Goal: Find contact information: Find contact information

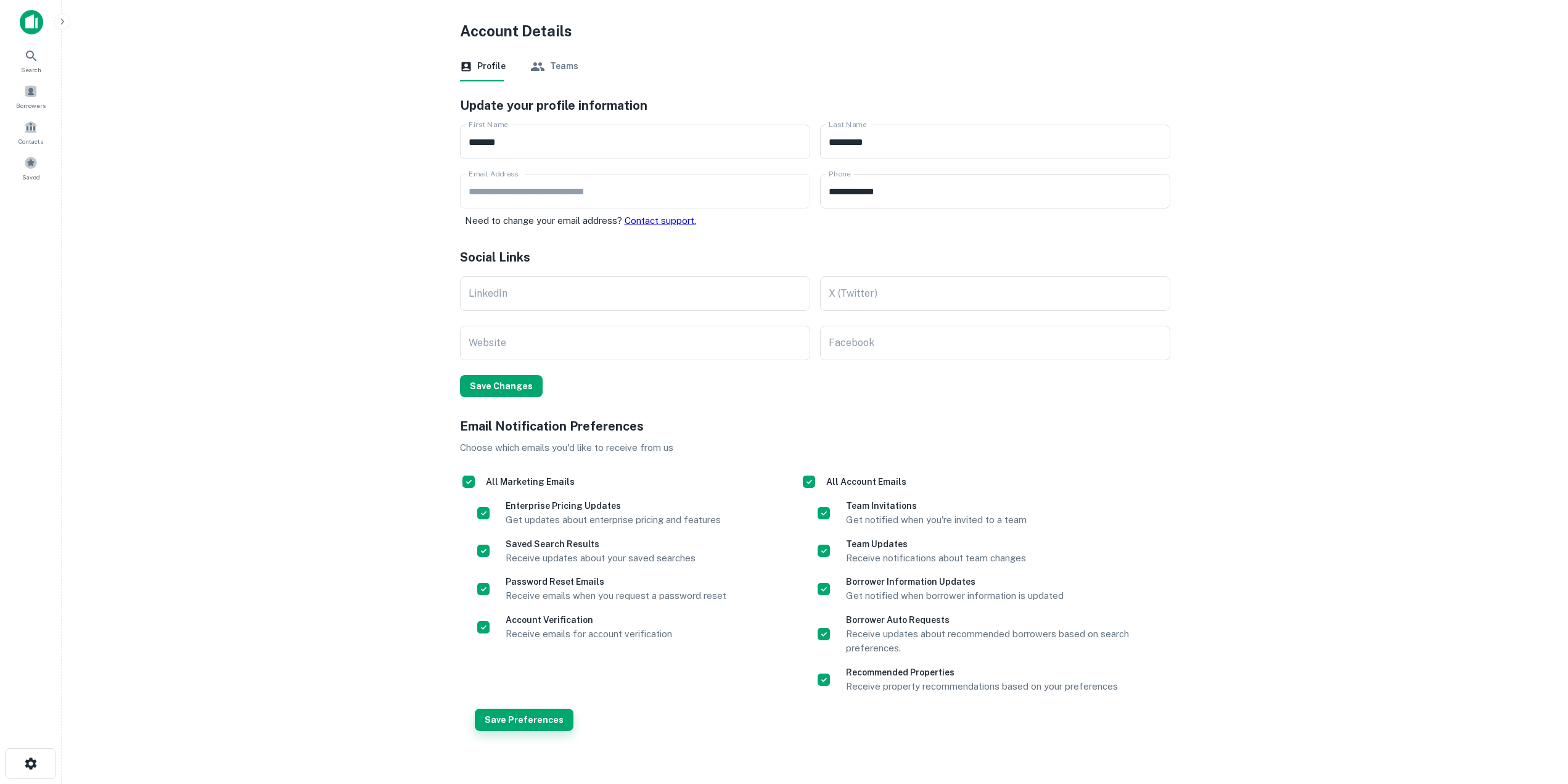
click at [537, 724] on button "Save Preferences" at bounding box center [524, 720] width 99 height 22
click at [1546, 22] on icon "close" at bounding box center [1546, 22] width 6 height 6
click at [34, 23] on img at bounding box center [32, 22] width 24 height 24
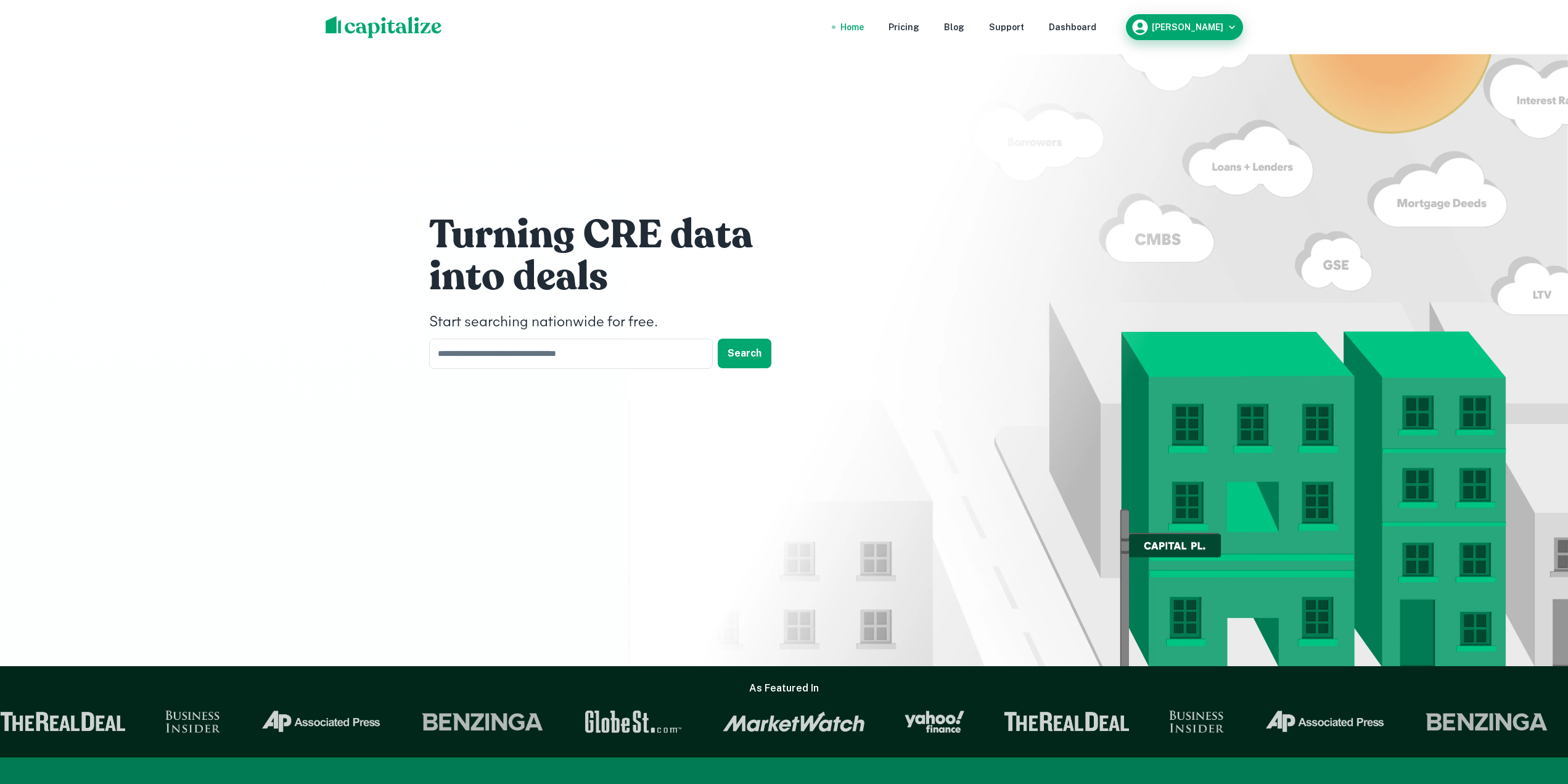
click at [1232, 34] on div "[PERSON_NAME]" at bounding box center [1184, 27] width 107 height 18
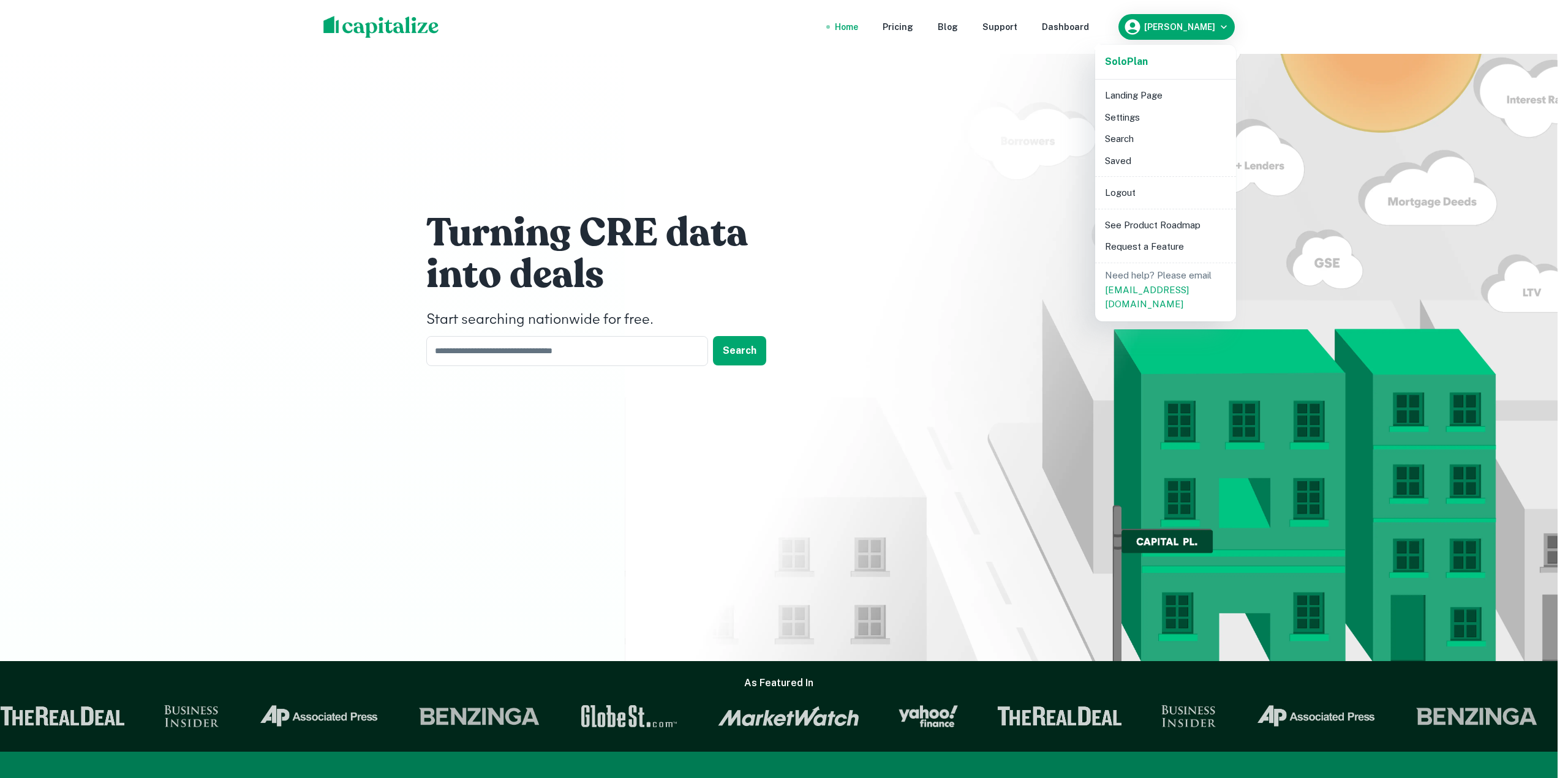
click at [1139, 193] on li "Logout" at bounding box center [1165, 193] width 131 height 22
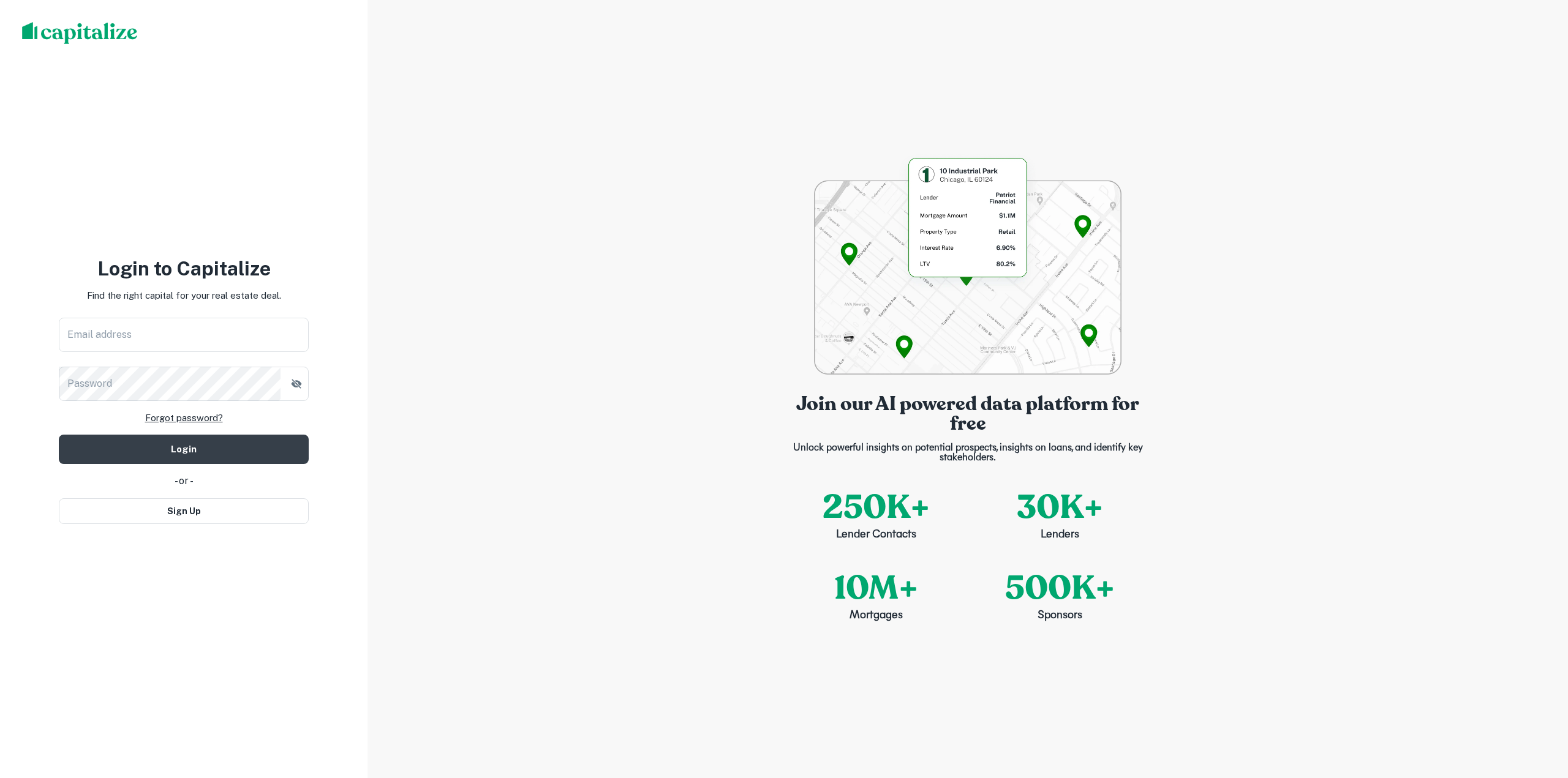
click at [231, 364] on div "Email address Email address Password Password" at bounding box center [184, 359] width 250 height 83
click at [233, 340] on input "Email address" at bounding box center [184, 334] width 250 height 34
type input "**********"
click at [301, 383] on icon "button" at bounding box center [297, 383] width 10 height 9
click at [172, 460] on button "Login" at bounding box center [184, 449] width 250 height 29
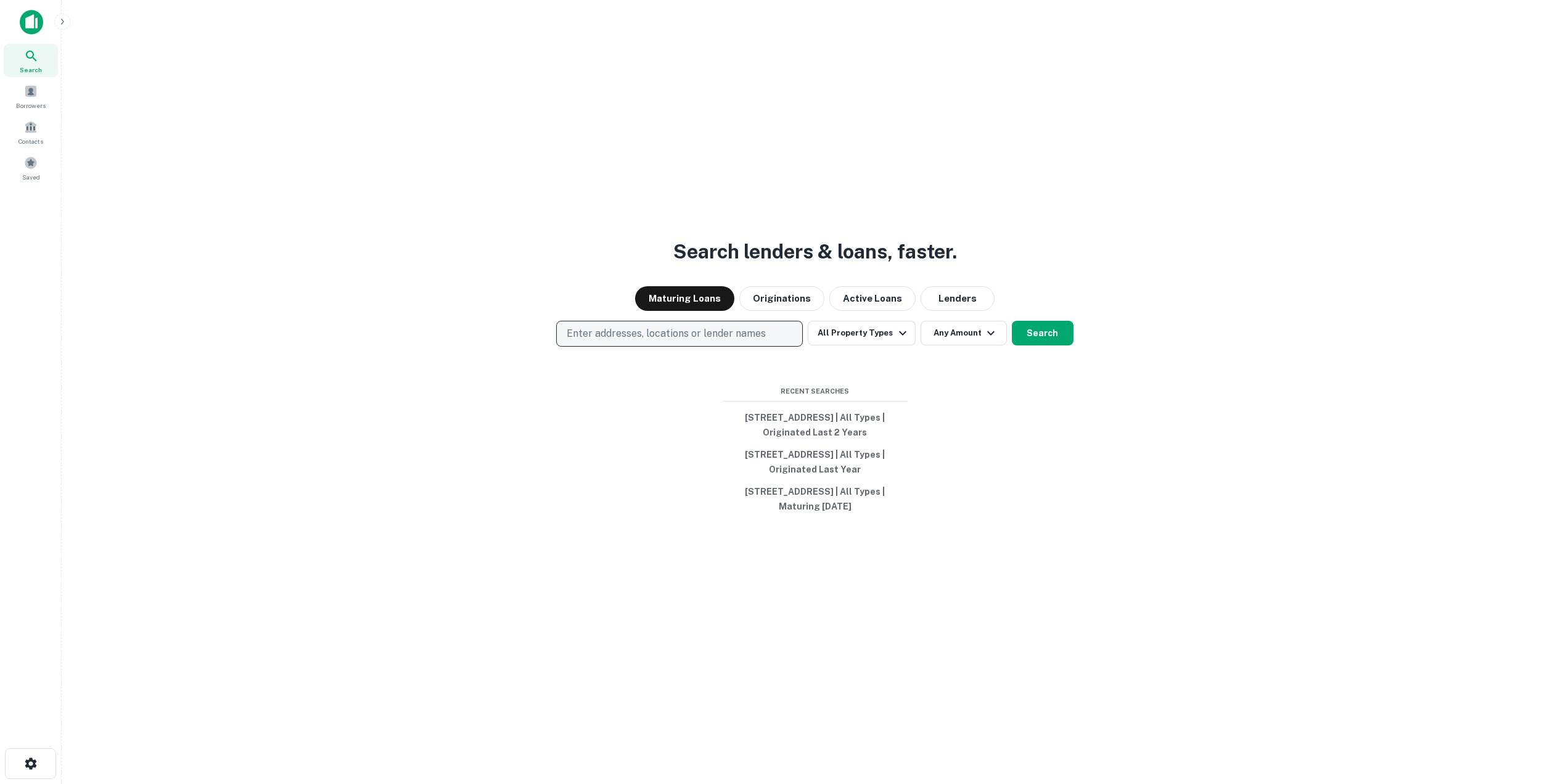
click at [663, 328] on p "Enter addresses, locations or lender names" at bounding box center [666, 334] width 199 height 14
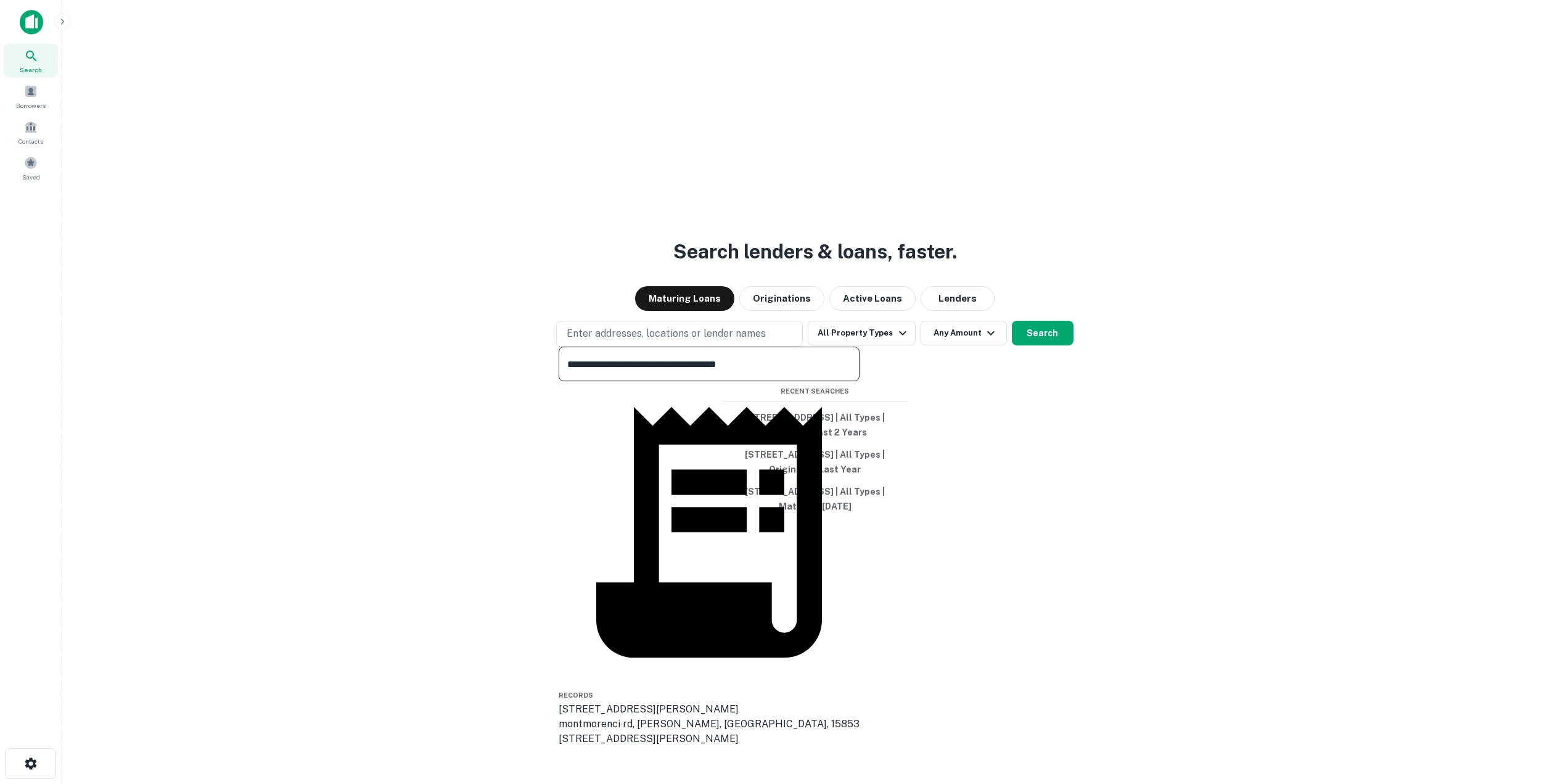
click at [647, 376] on input "**********" at bounding box center [709, 364] width 301 height 34
type input "**********"
click at [1036, 336] on button "Search" at bounding box center [1043, 332] width 62 height 24
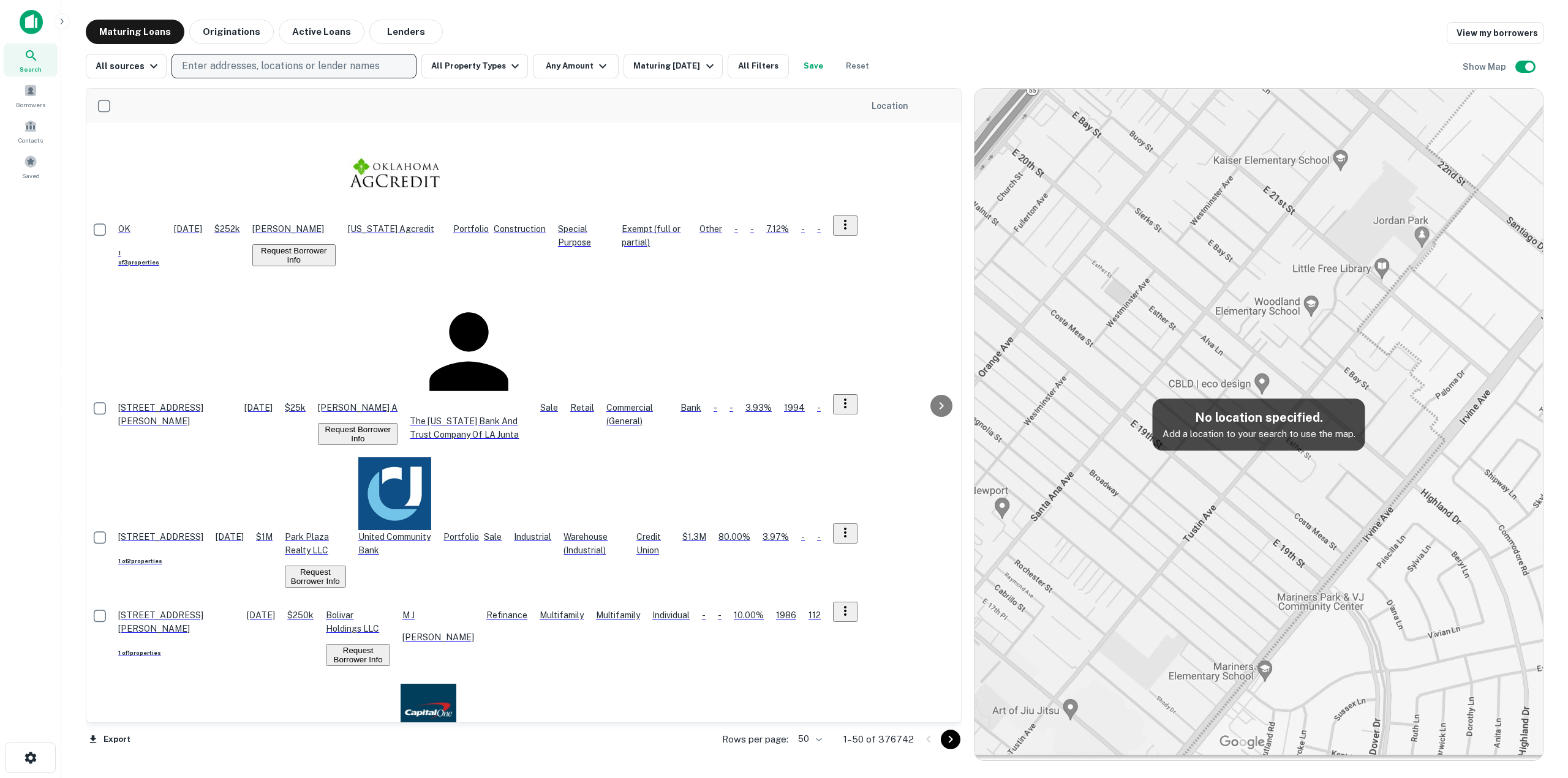
click at [212, 66] on p "Enter addresses, locations or lender names" at bounding box center [280, 66] width 198 height 14
type input "**********"
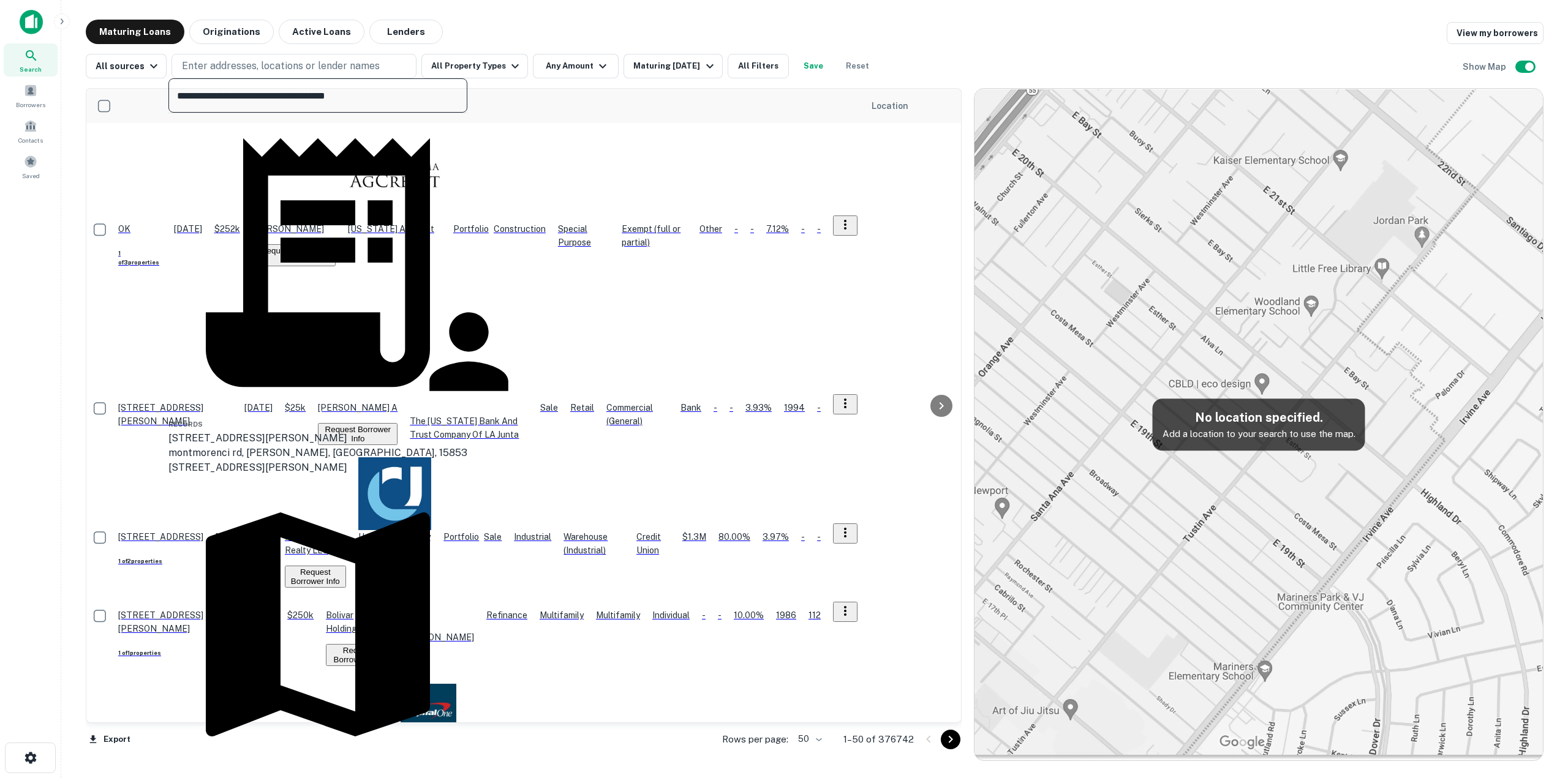
click at [209, 431] on div "[STREET_ADDRESS][PERSON_NAME]" at bounding box center [318, 438] width 299 height 14
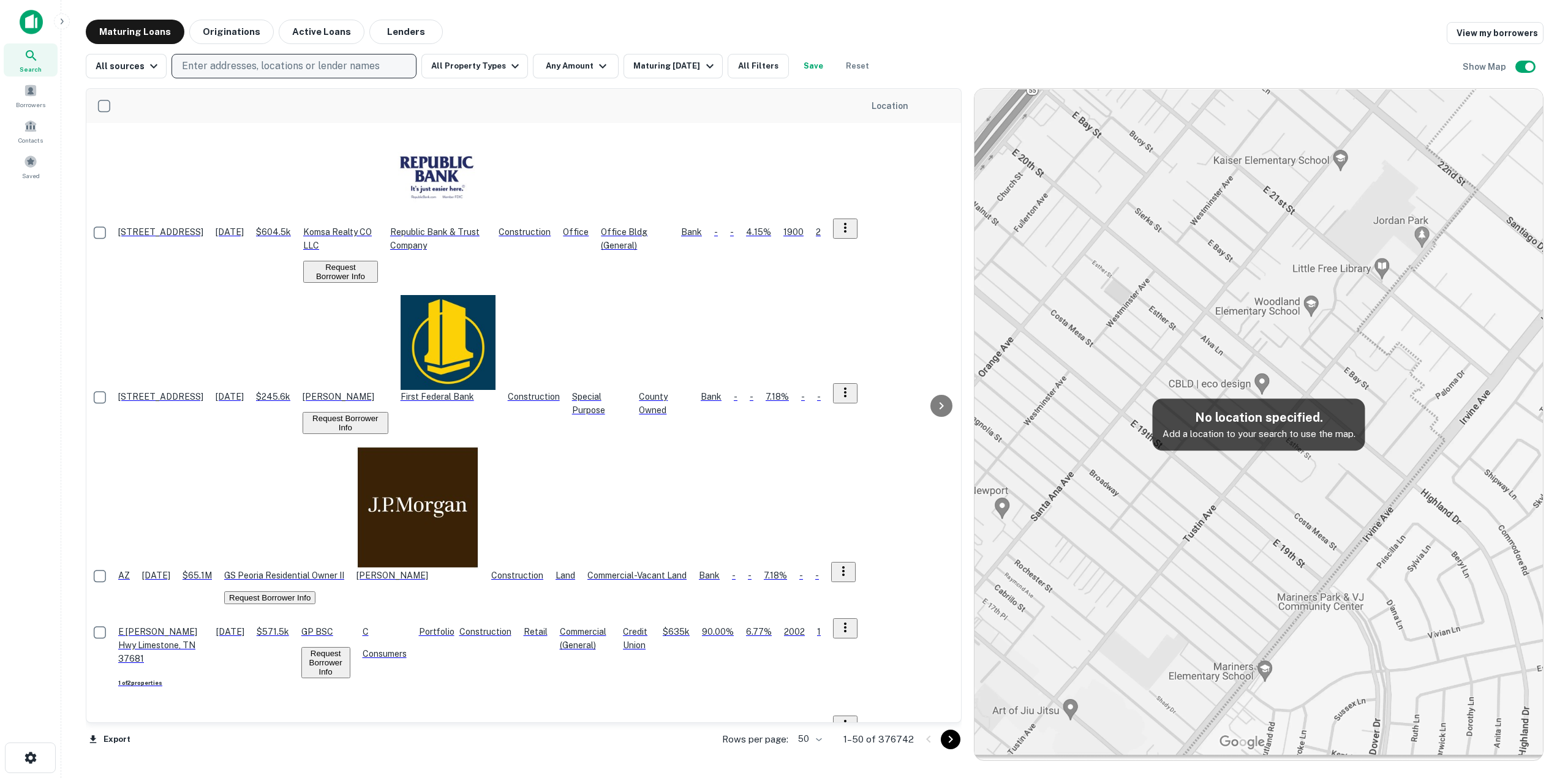
click at [296, 68] on p "Enter addresses, locations or lender names" at bounding box center [280, 66] width 198 height 14
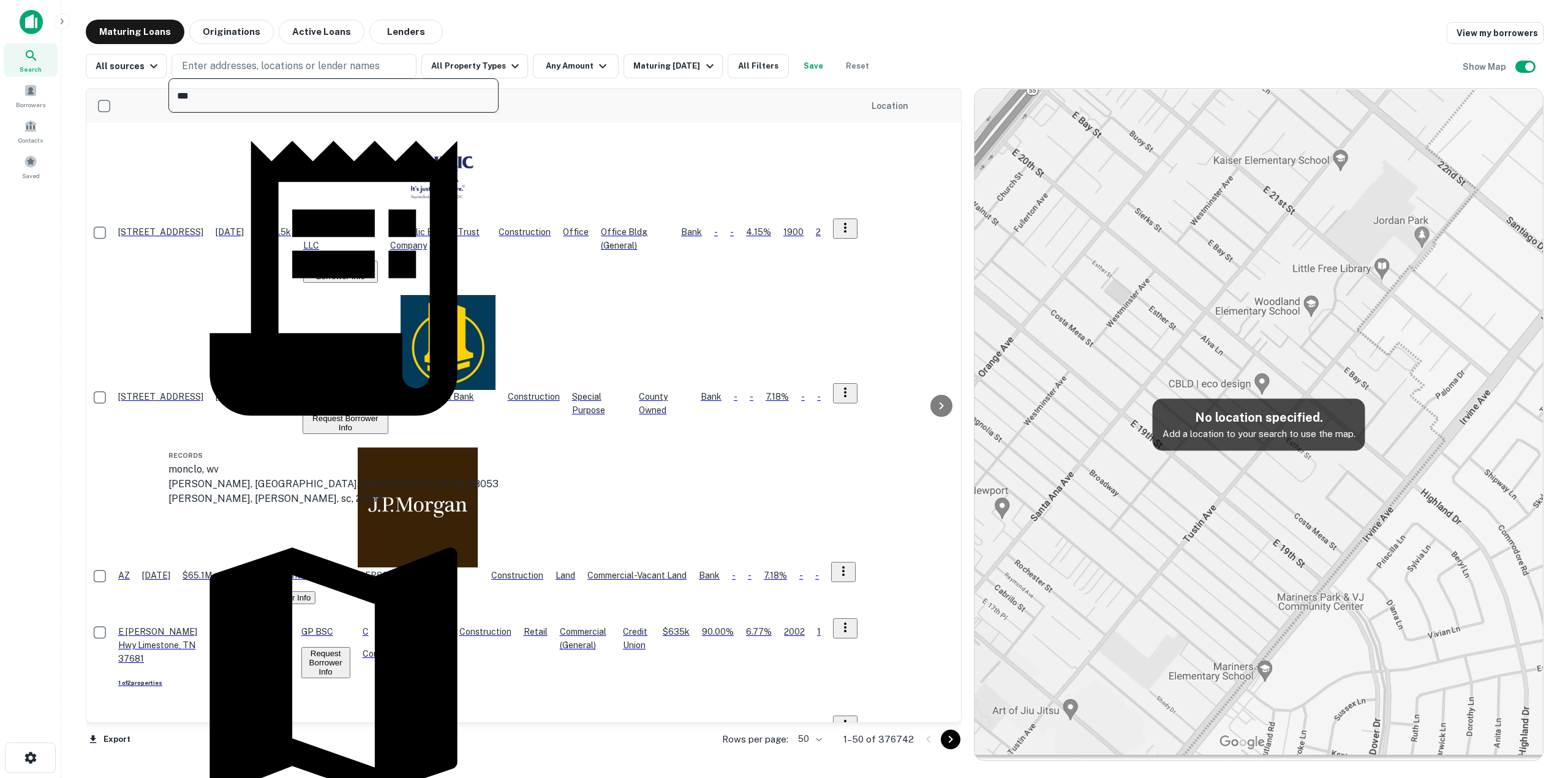
type input "***"
drag, startPoint x: 231, startPoint y: 98, endPoint x: 153, endPoint y: 112, distance: 79.2
click at [153, 112] on body "Search Borrowers Contacts Saved Maturing Loans Originations Active Loans Lender…" at bounding box center [784, 389] width 1568 height 778
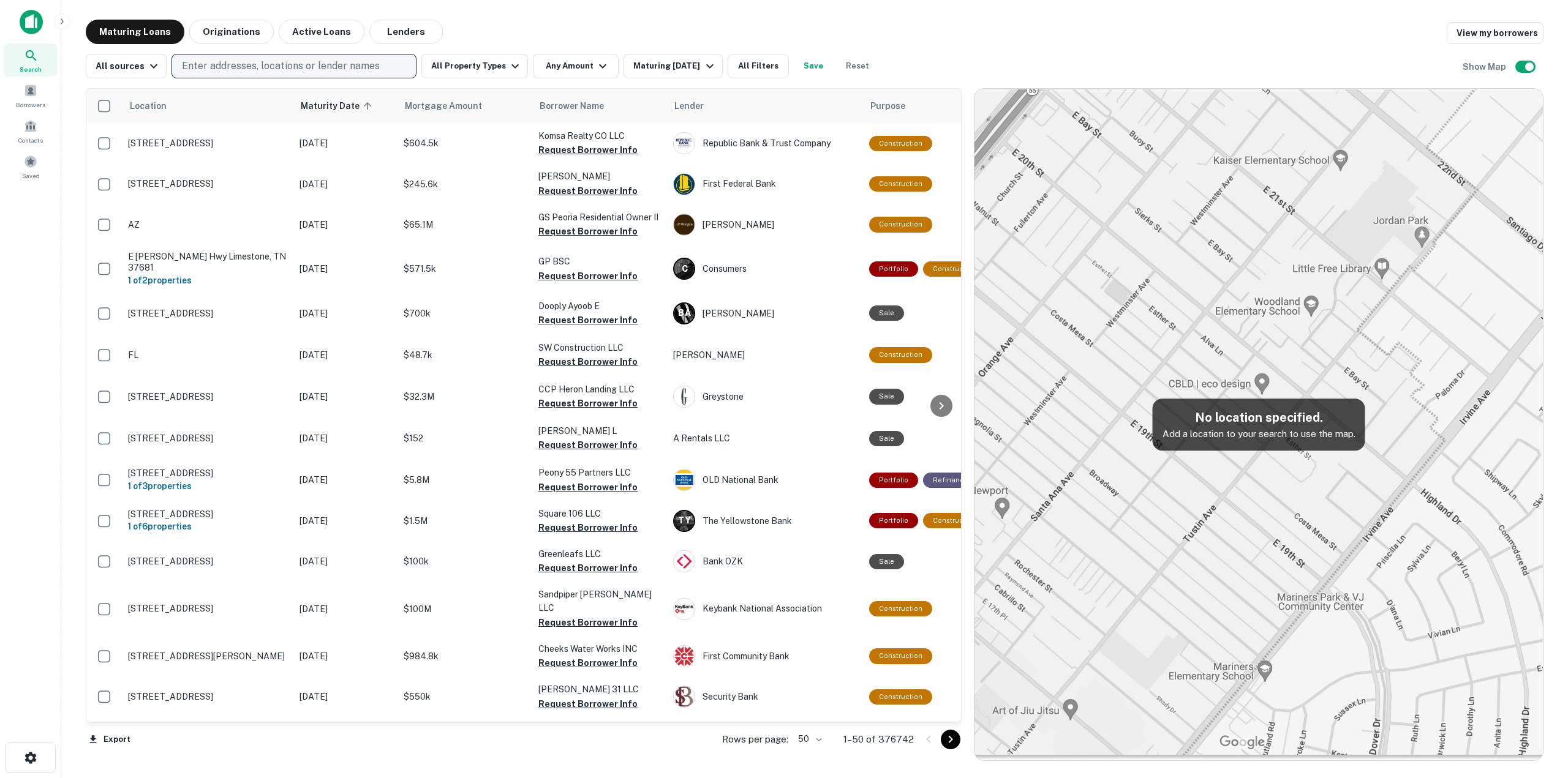
click at [232, 63] on p "Enter addresses, locations or lender names" at bounding box center [280, 66] width 198 height 14
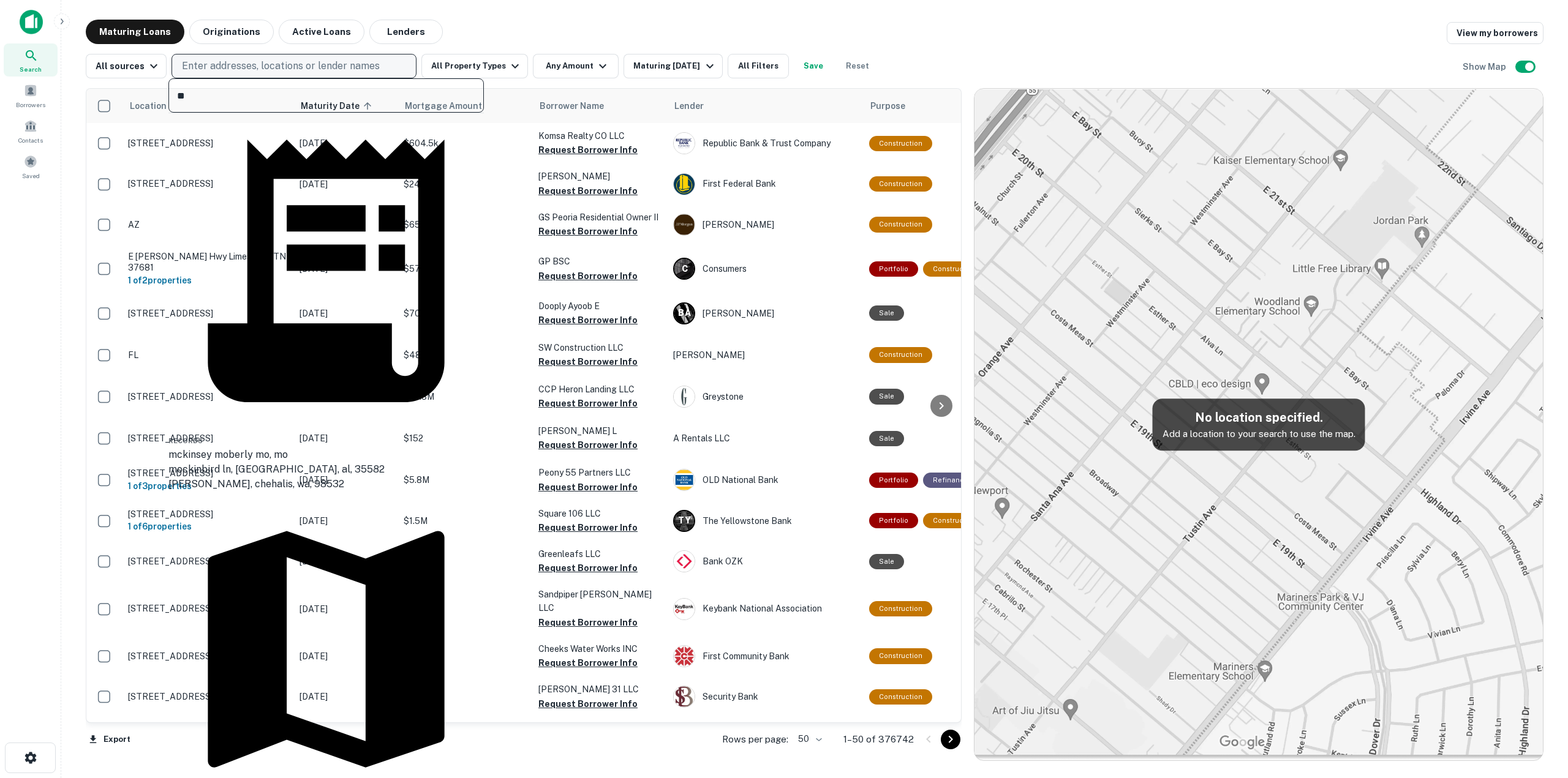
type input "*"
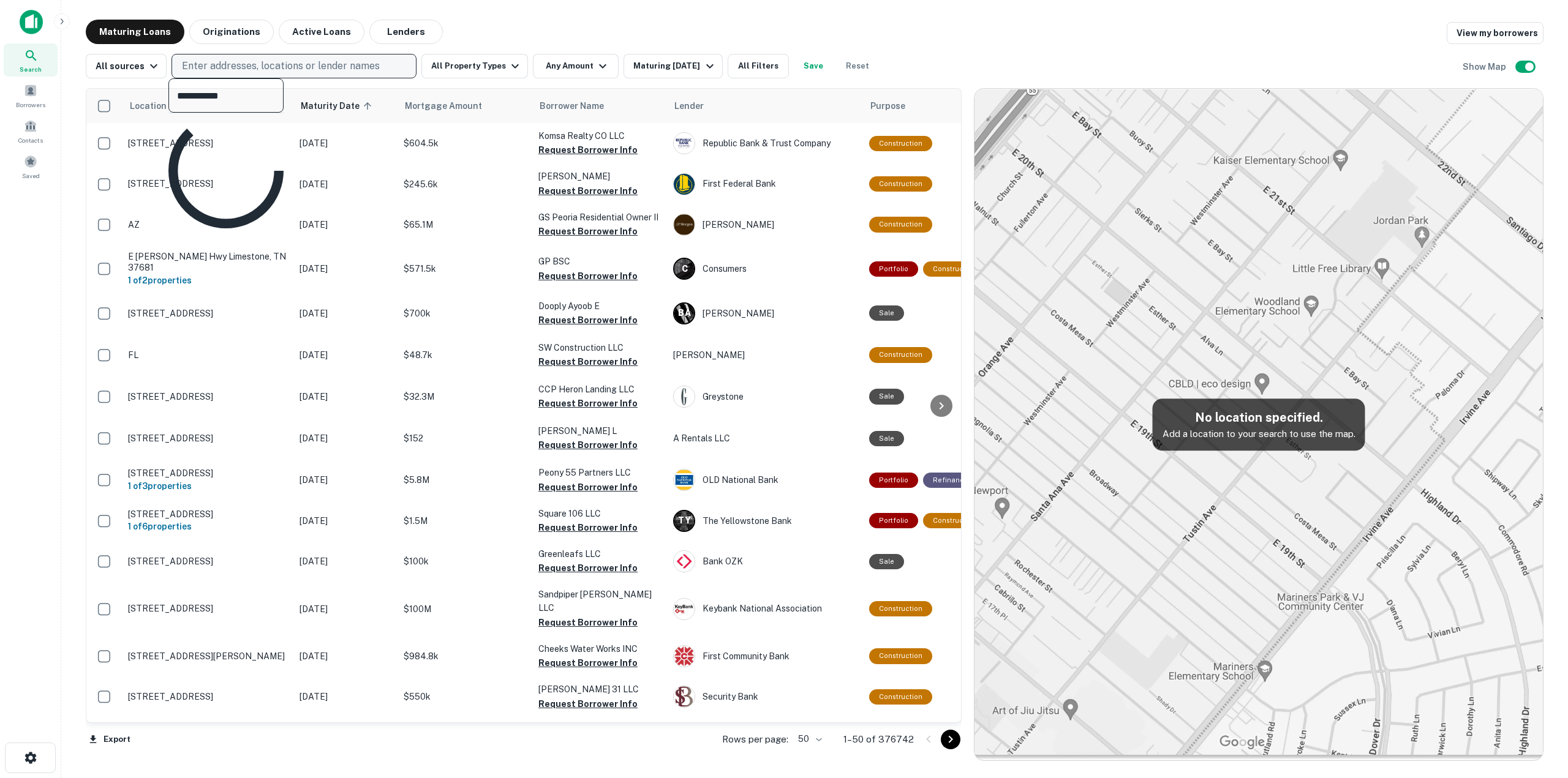
type input "**********"
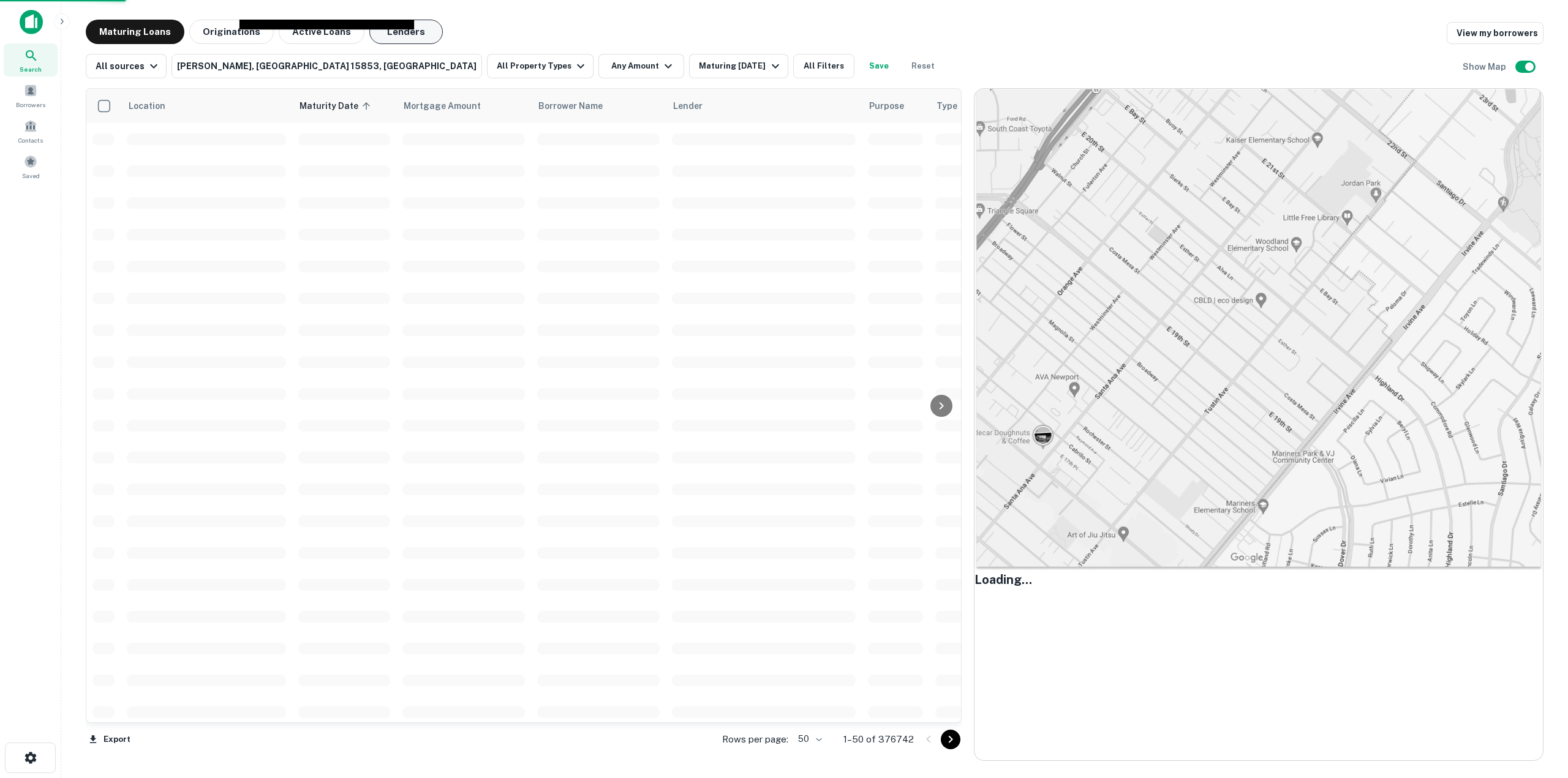
click at [410, 31] on button "Lenders" at bounding box center [406, 31] width 73 height 24
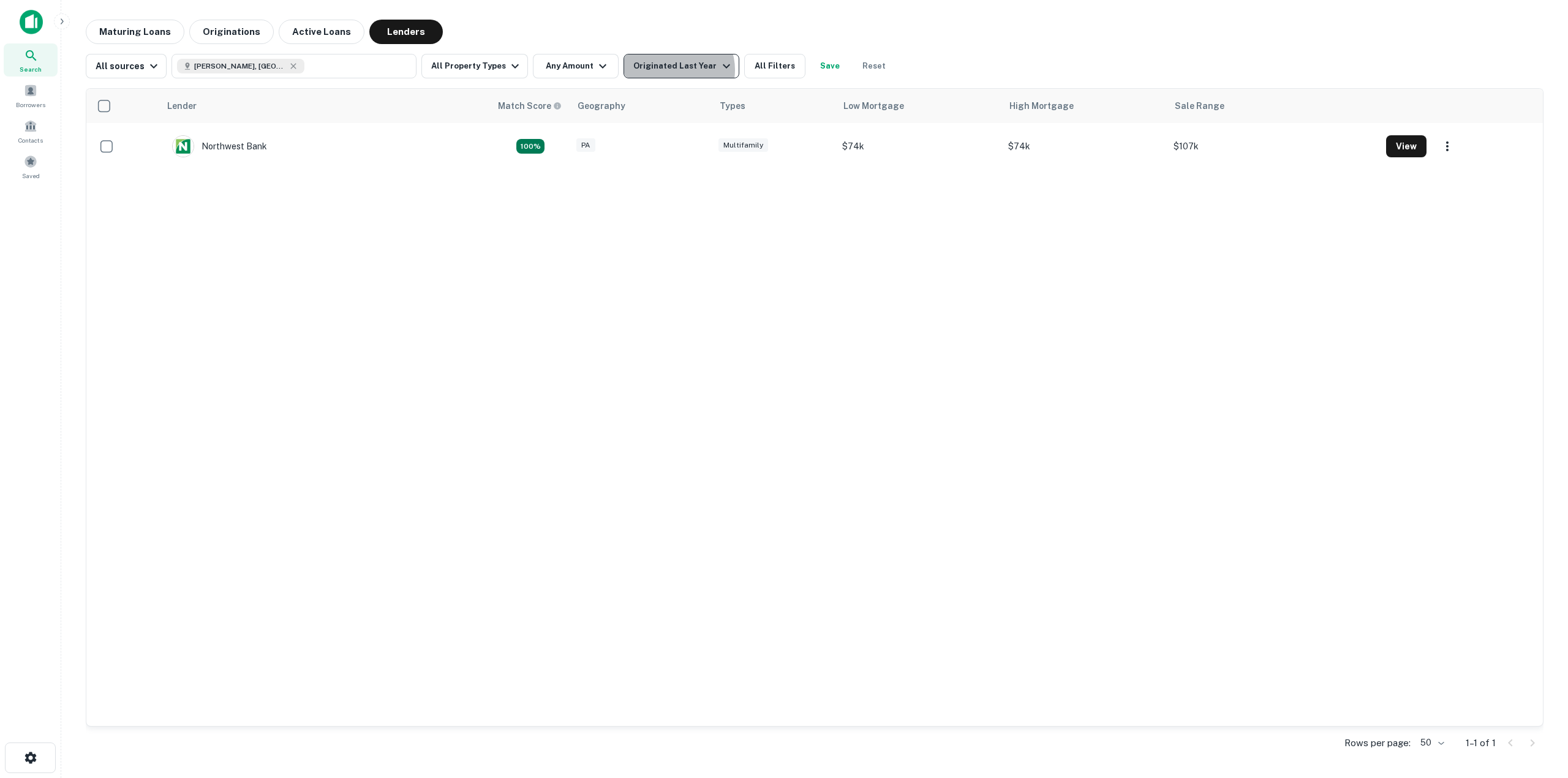
click at [668, 70] on div "Originated Last Year" at bounding box center [683, 66] width 100 height 14
click at [116, 65] on button "5 Years" at bounding box center [98, 59] width 37 height 13
click at [75, 65] on button "2 Years" at bounding box center [56, 59] width 37 height 13
click at [65, 97] on button "Apply Changes" at bounding box center [32, 90] width 65 height 13
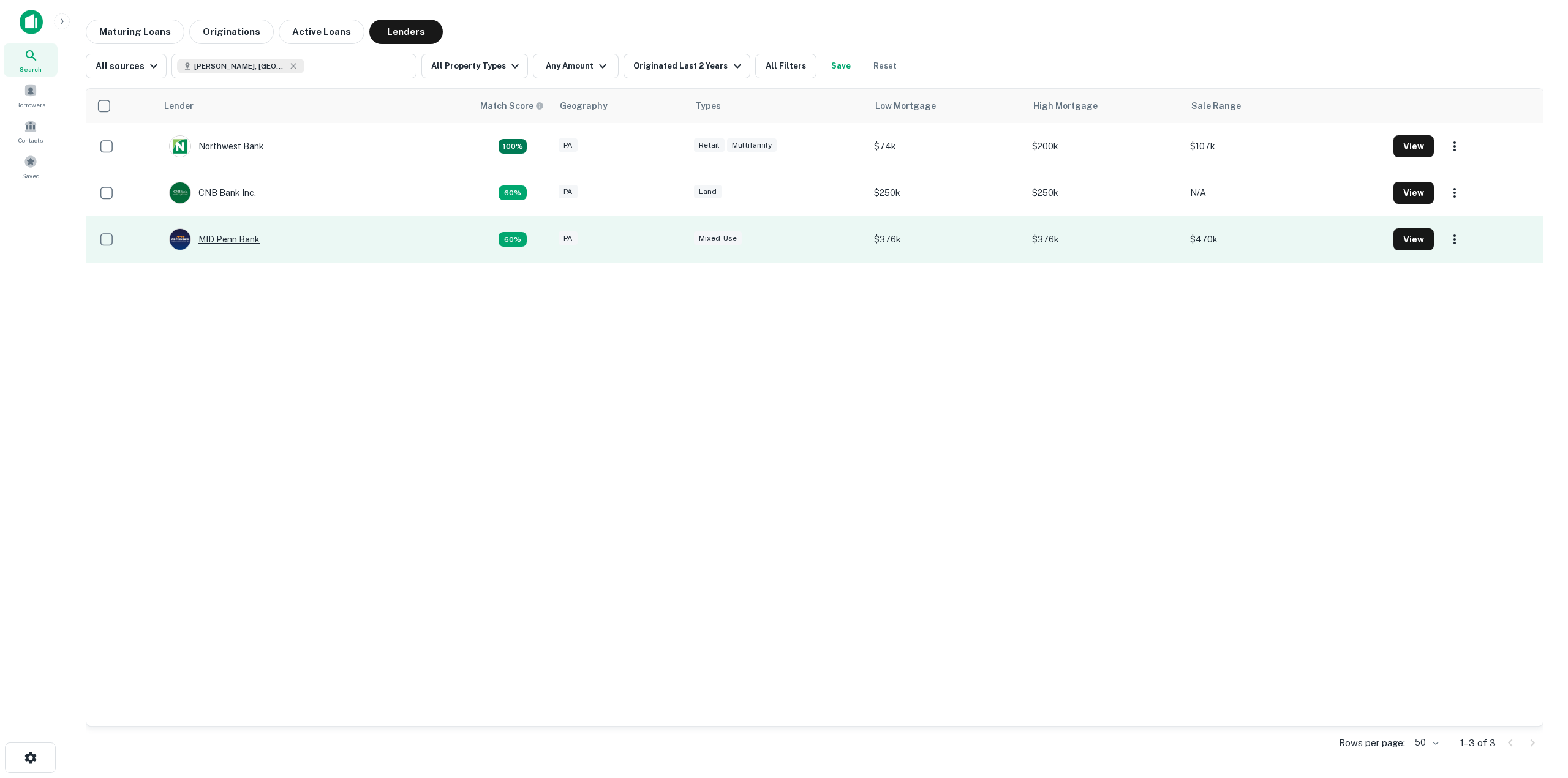
click at [227, 243] on div "MID Penn Bank" at bounding box center [214, 240] width 91 height 22
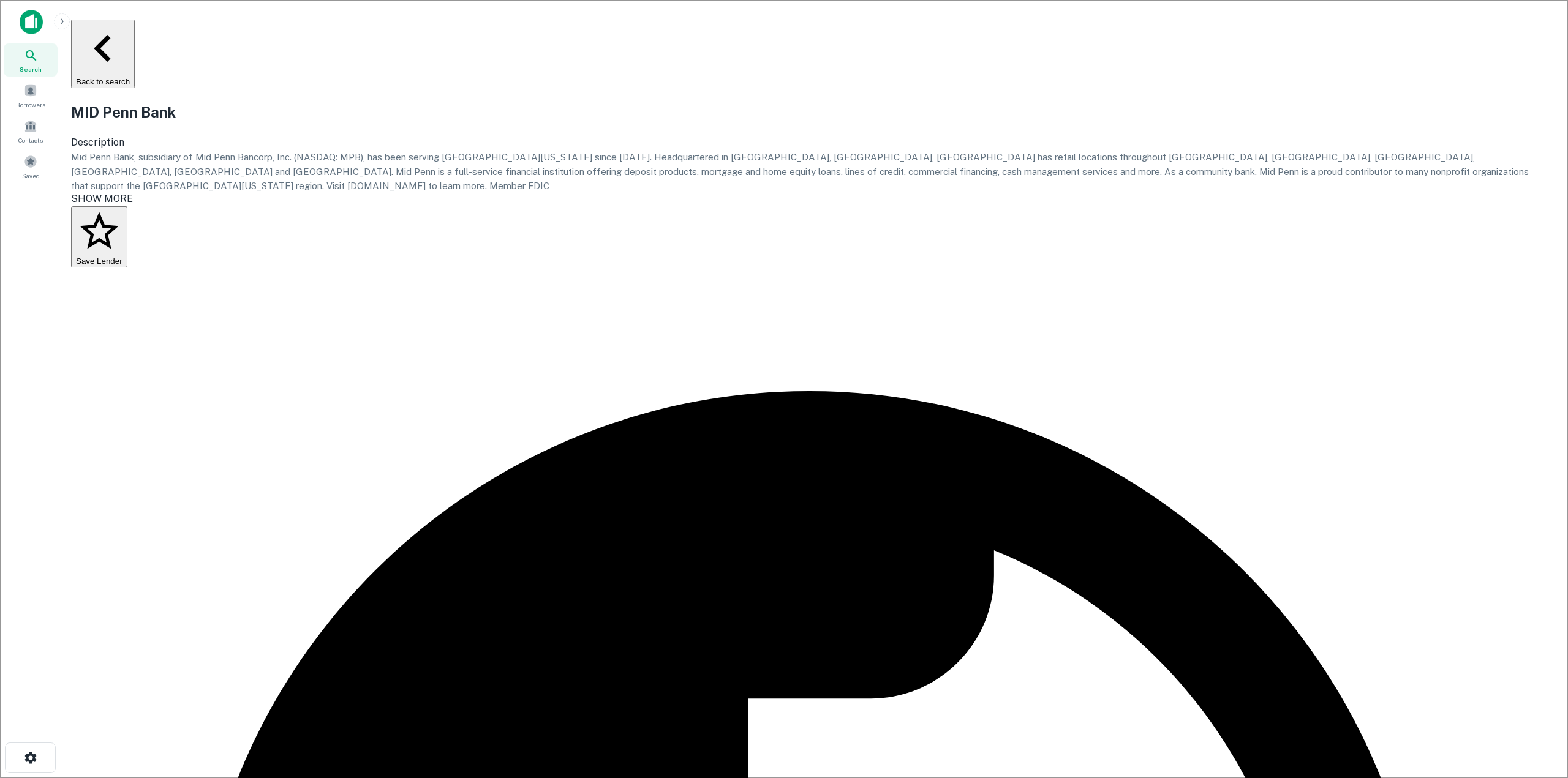
drag, startPoint x: 763, startPoint y: 378, endPoint x: 614, endPoint y: 382, distance: 149.1
copy p "[PERSON_NAME][EMAIL_ADDRESS][PERSON_NAME][DOMAIN_NAME]"
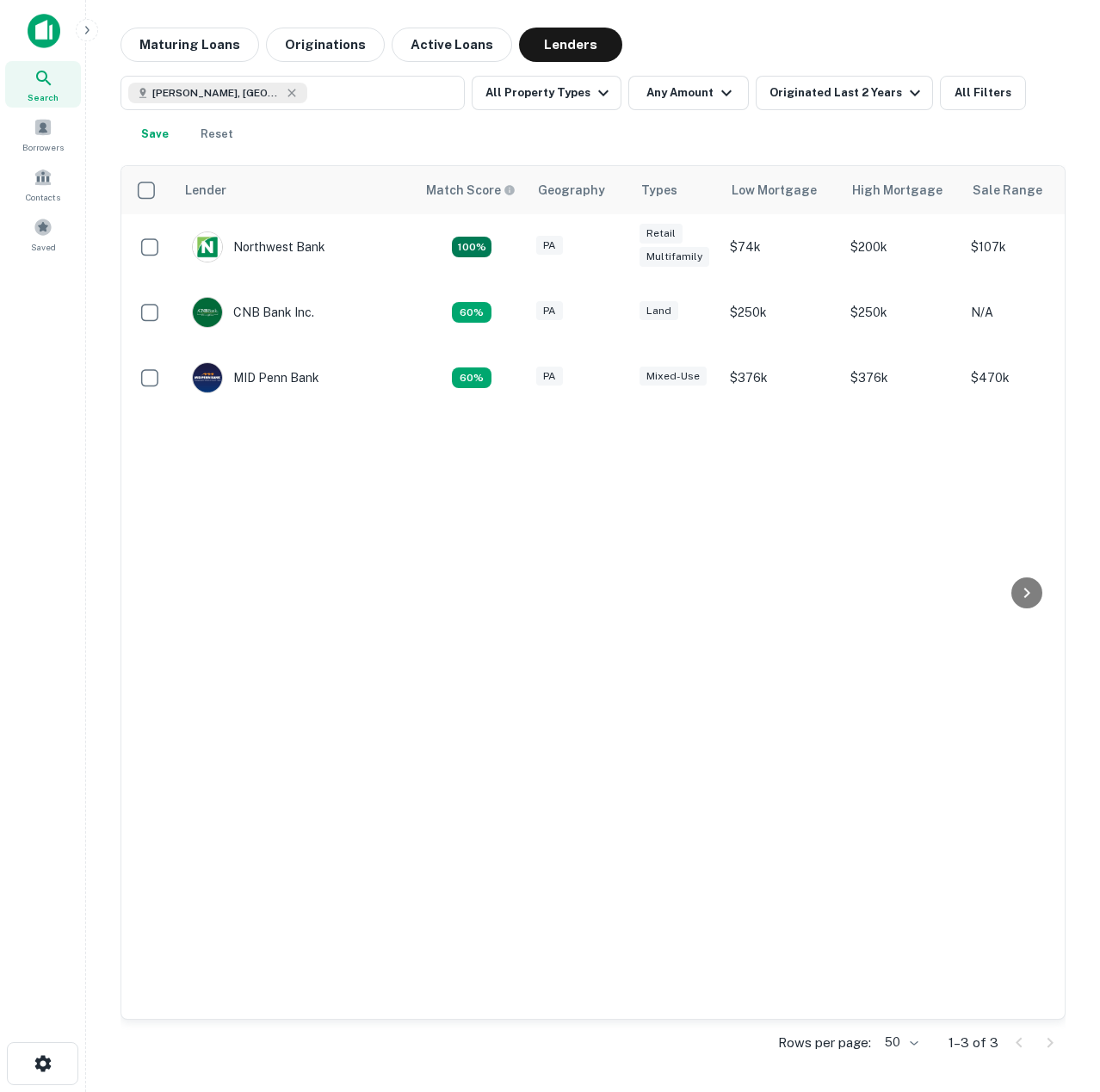
click at [511, 545] on div "Lender Match Score Geography Types Low Mortgage High Mortgage Sale Range Northw…" at bounding box center [592, 592] width 943 height 853
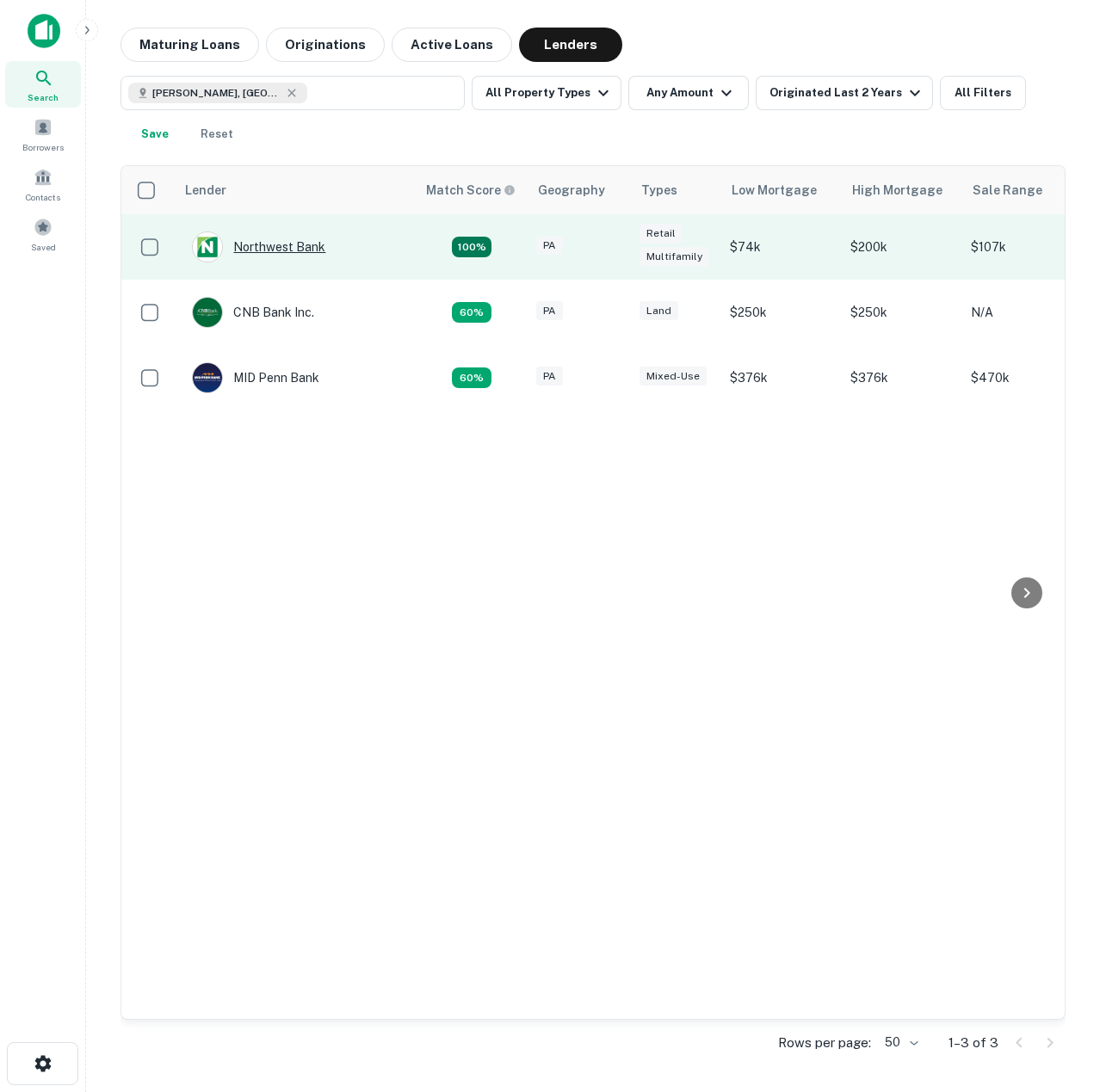
click at [303, 258] on div "Northwest Bank" at bounding box center [258, 247] width 133 height 31
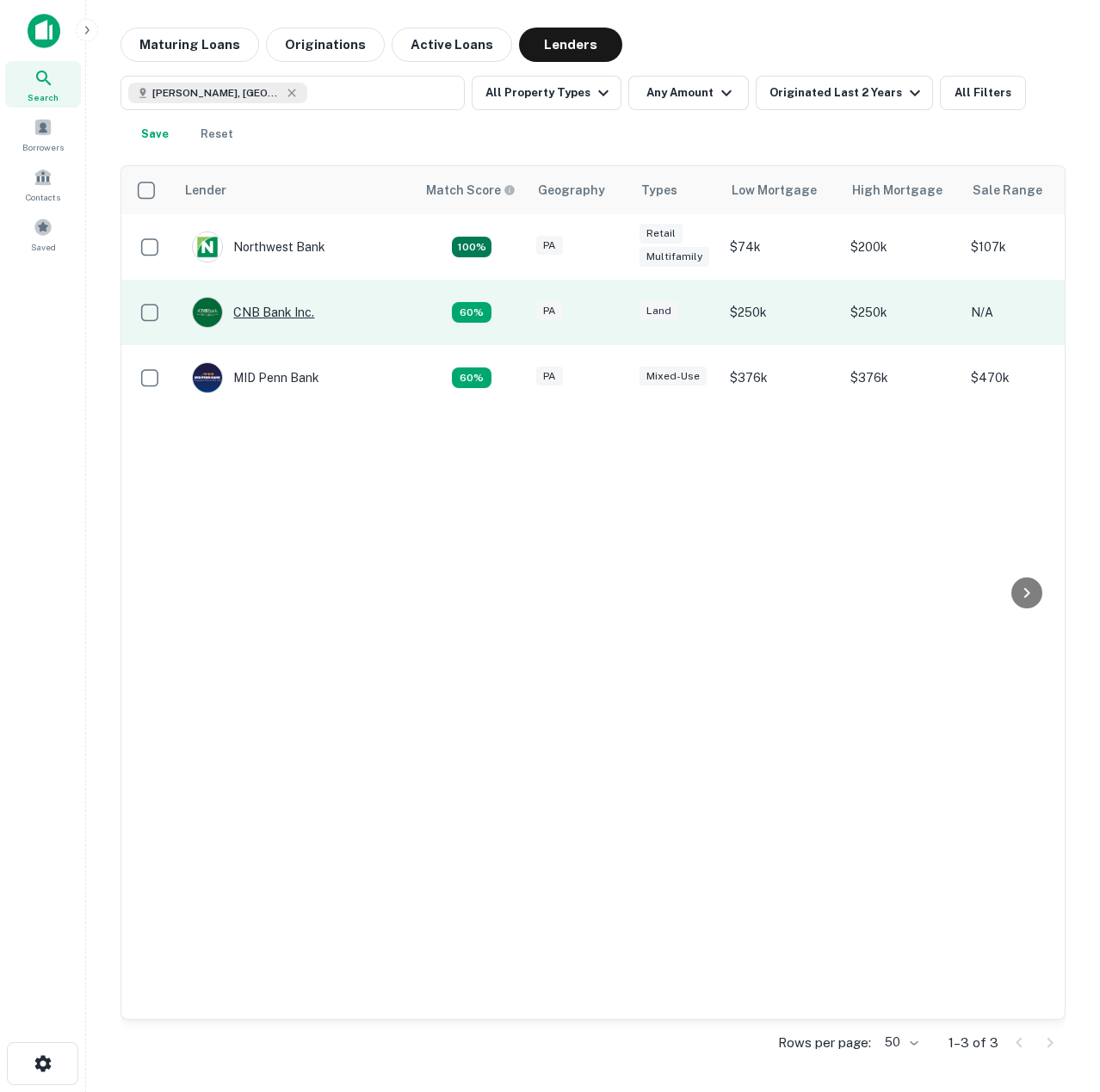
click at [273, 321] on div "CNB Bank Inc." at bounding box center [253, 312] width 122 height 31
